Goal: Task Accomplishment & Management: Manage account settings

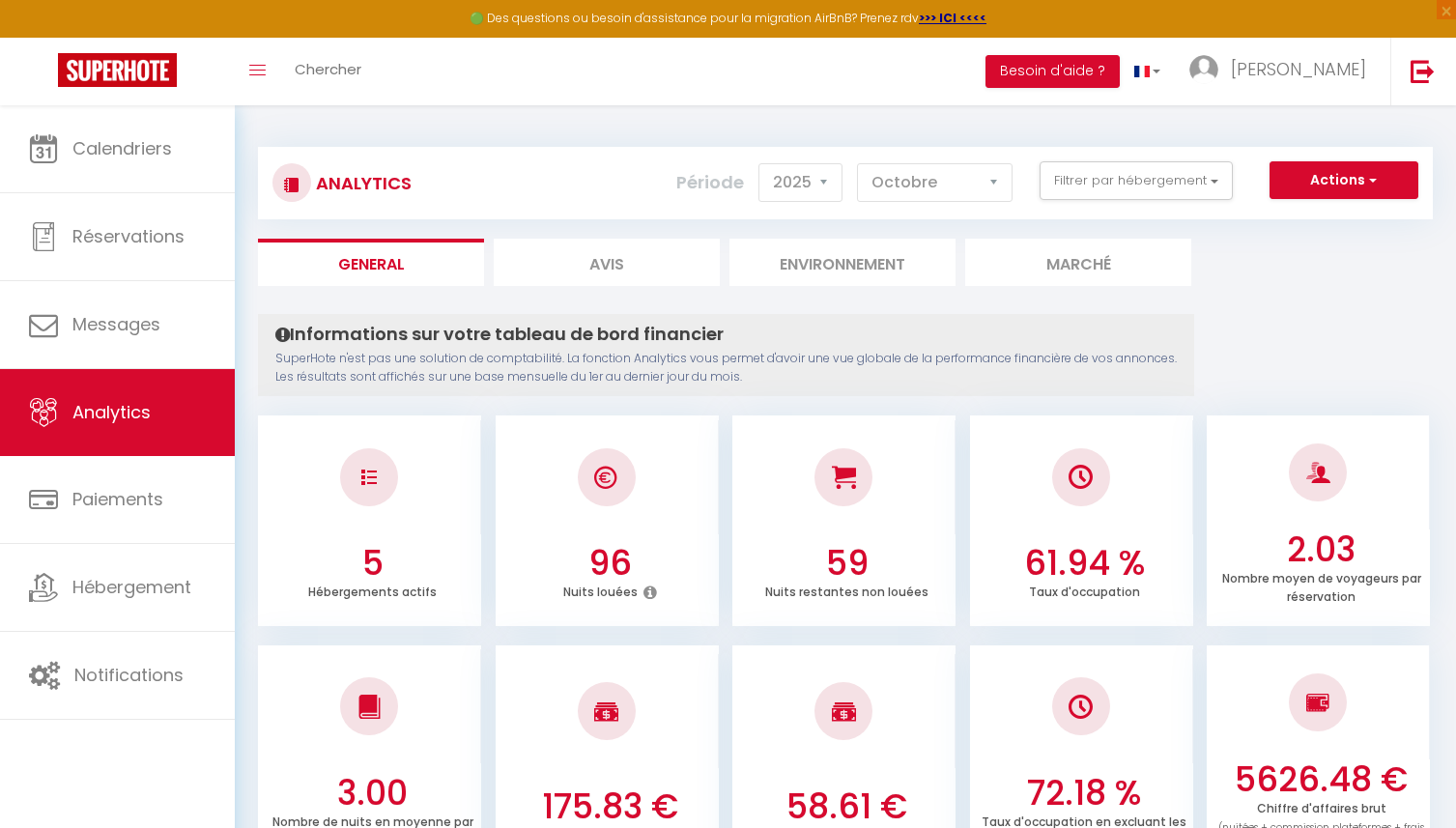
select select "2025"
select select "10"
click at [1324, 70] on span "[PERSON_NAME]" at bounding box center [1298, 69] width 135 height 24
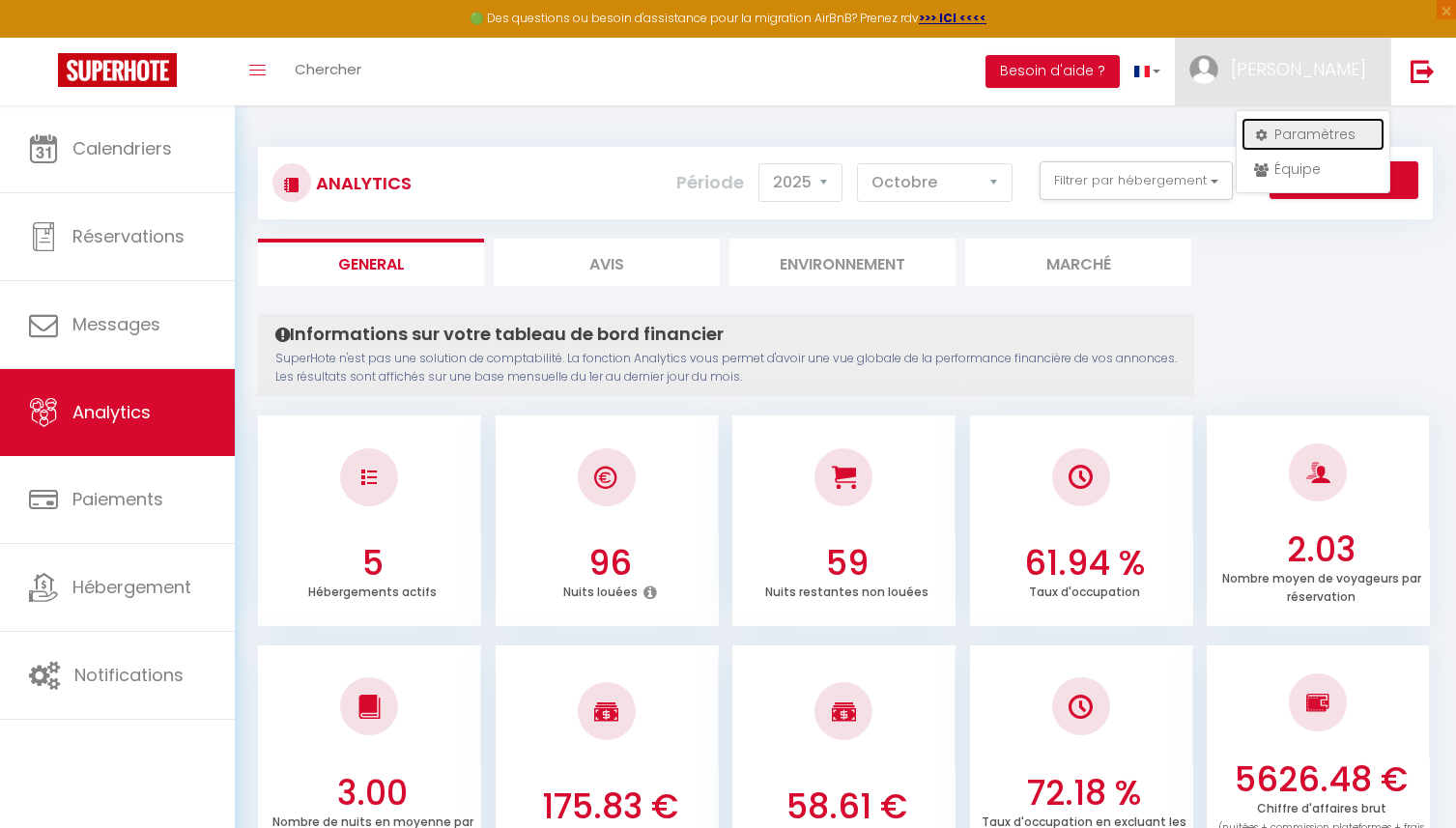
click at [1311, 128] on link "Paramètres" at bounding box center [1313, 134] width 143 height 33
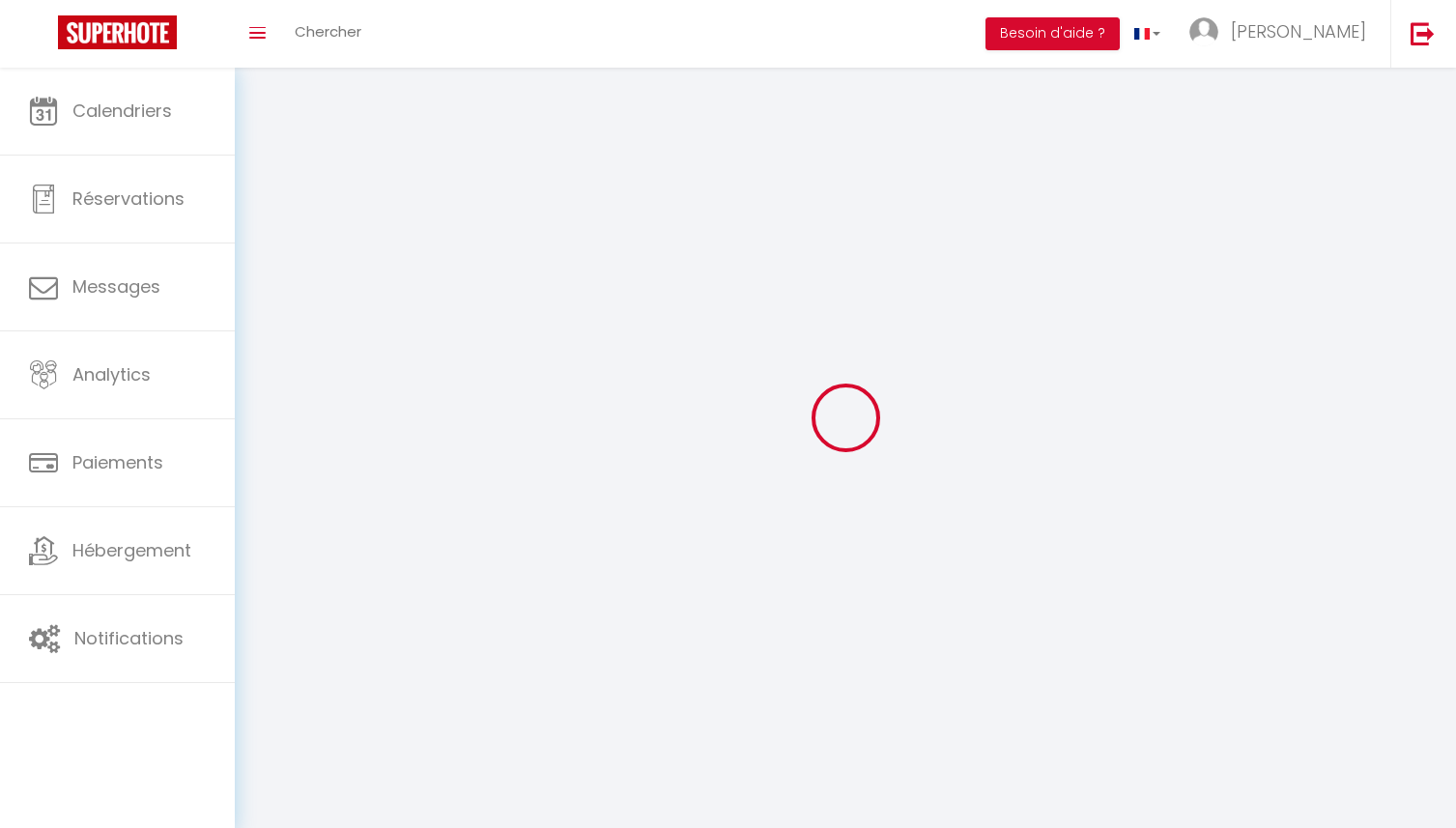
type input "[PERSON_NAME]"
type input "[PERSON_NAME][DEMOGRAPHIC_DATA]"
type input "[PHONE_NUMBER]"
type input "200 CHEMIN D'ANTERNE"
type input "74170"
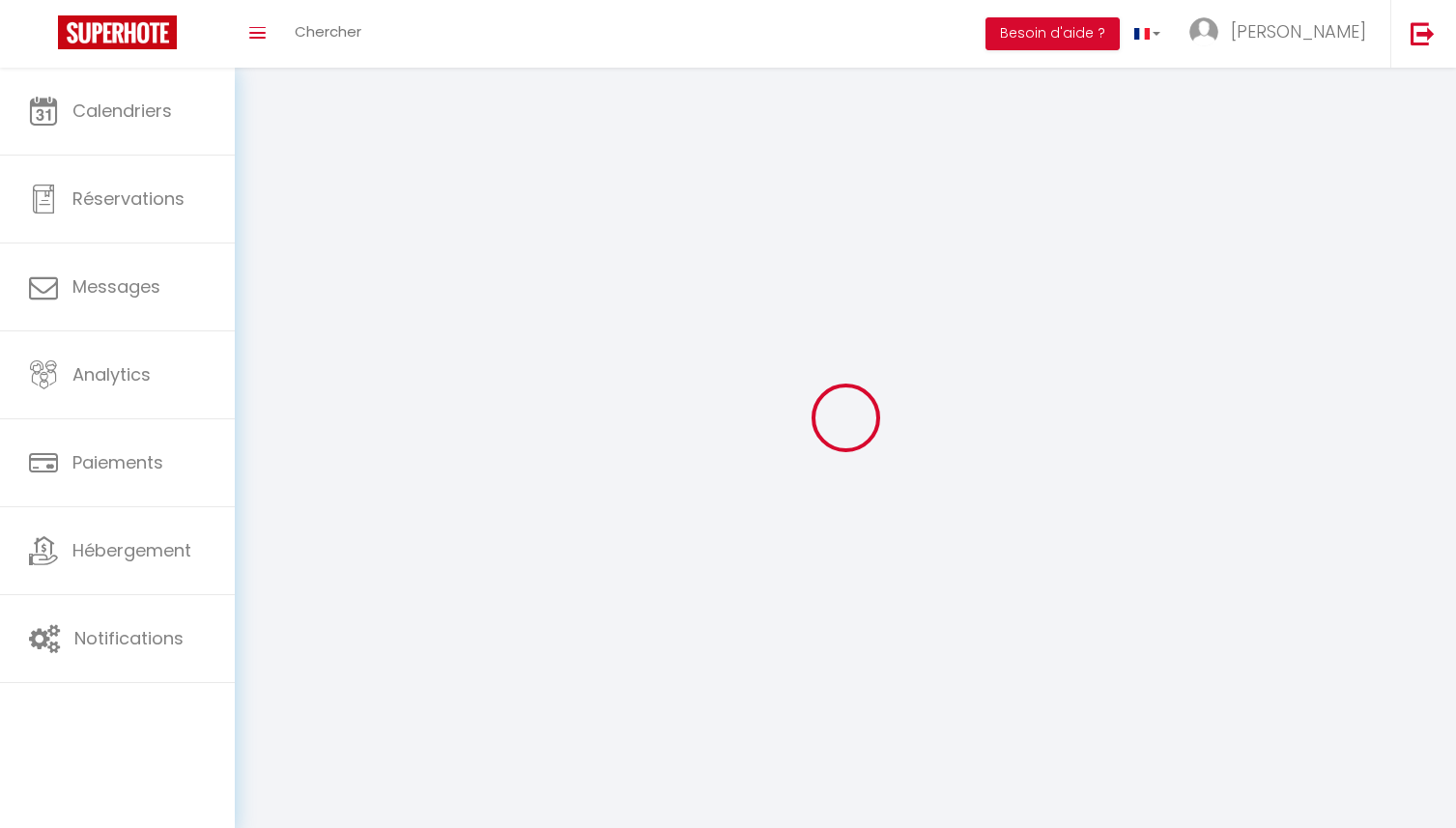
type input "[GEOGRAPHIC_DATA]"
type input "aPlTSYBDraAJ4d0V65CJPxwxI"
type input "TlQeiQoG6N6RBotAQDjvO7CZm"
type input "aPlTSYBDraAJ4d0V65CJPxwxI"
type input "TlQeiQoG6N6RBotAQDjvO7CZm"
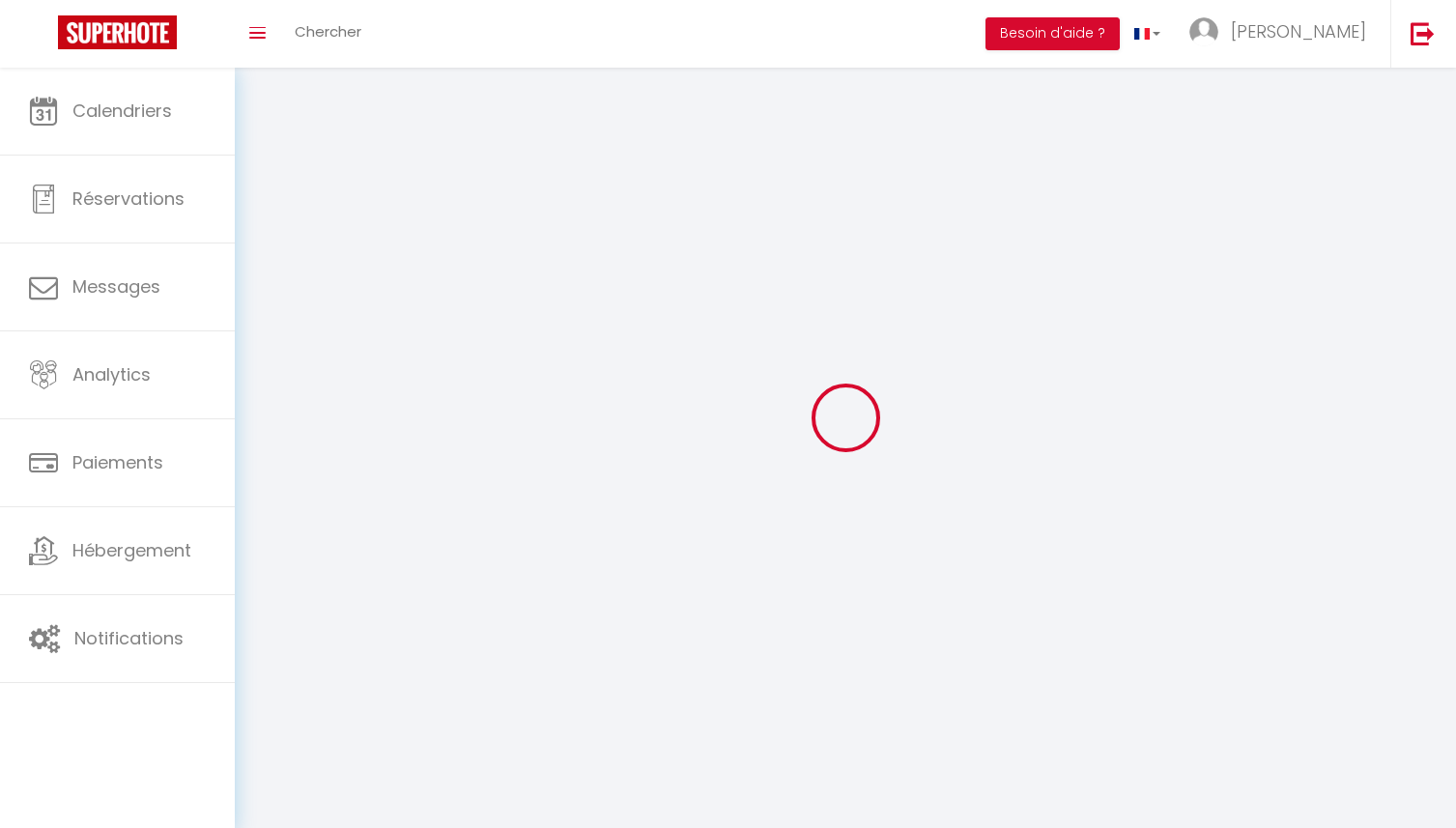
type input "[URL][DOMAIN_NAME]"
select select "28"
select select "fr"
